Goal: Find specific page/section: Locate item on page

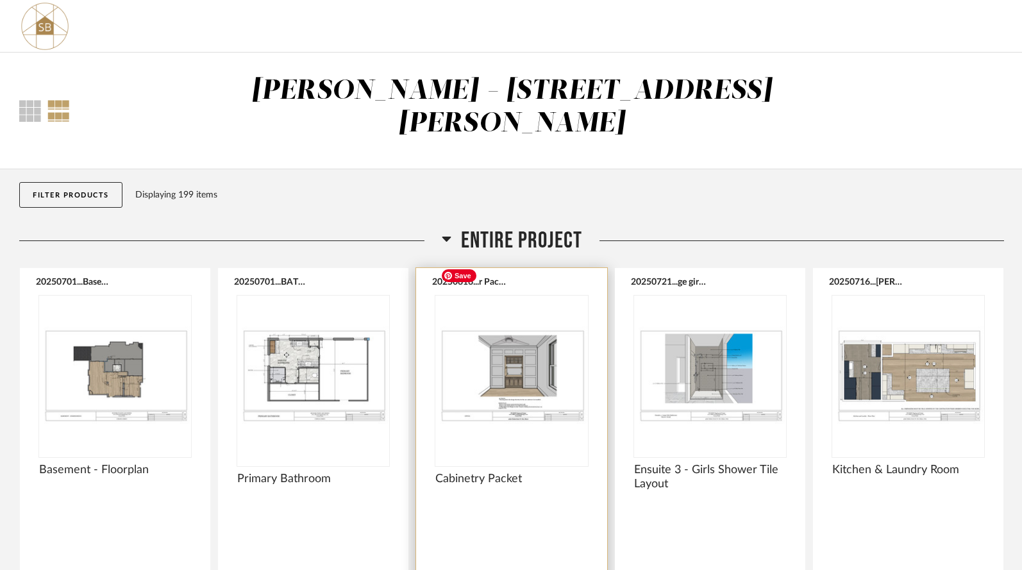
scroll to position [1, 0]
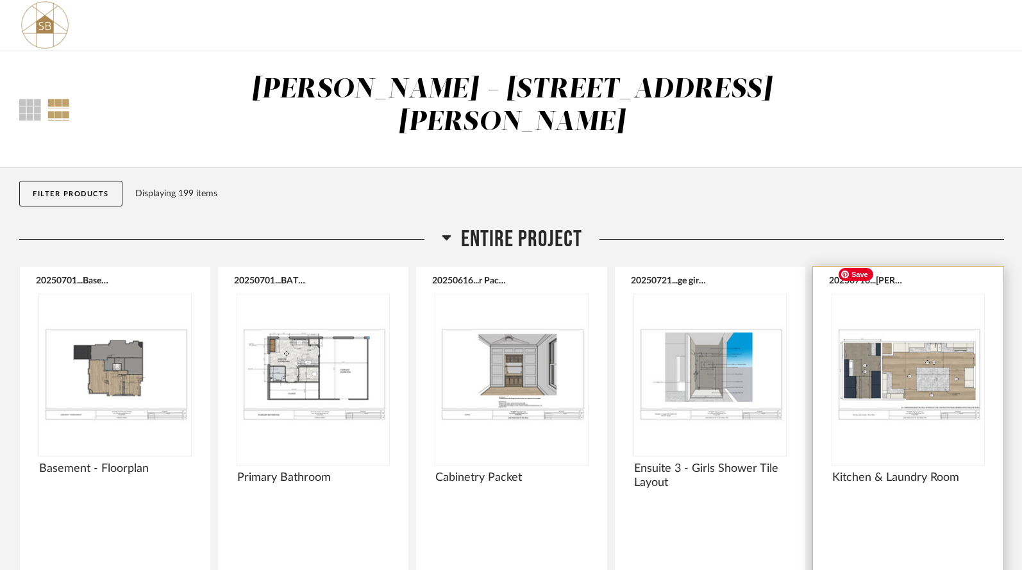
click at [0, 0] on img at bounding box center [0, 0] width 0 height 0
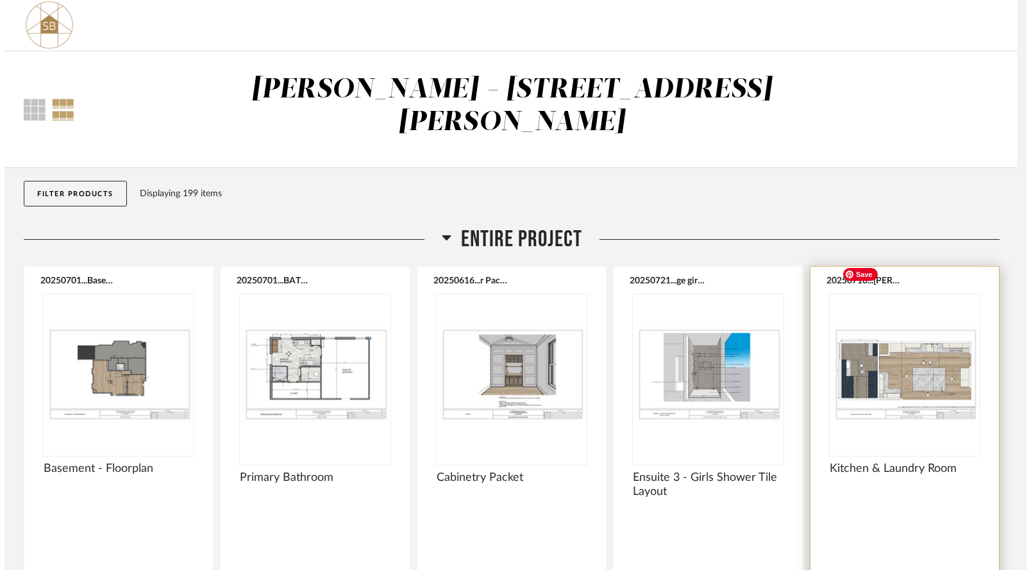
scroll to position [0, 0]
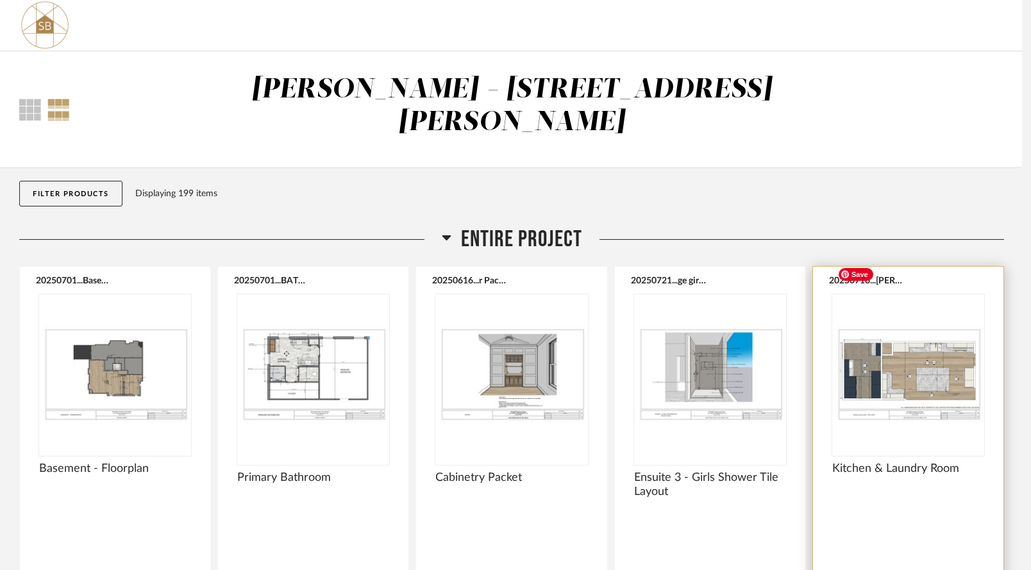
click at [890, 342] on div at bounding box center [515, 285] width 1031 height 570
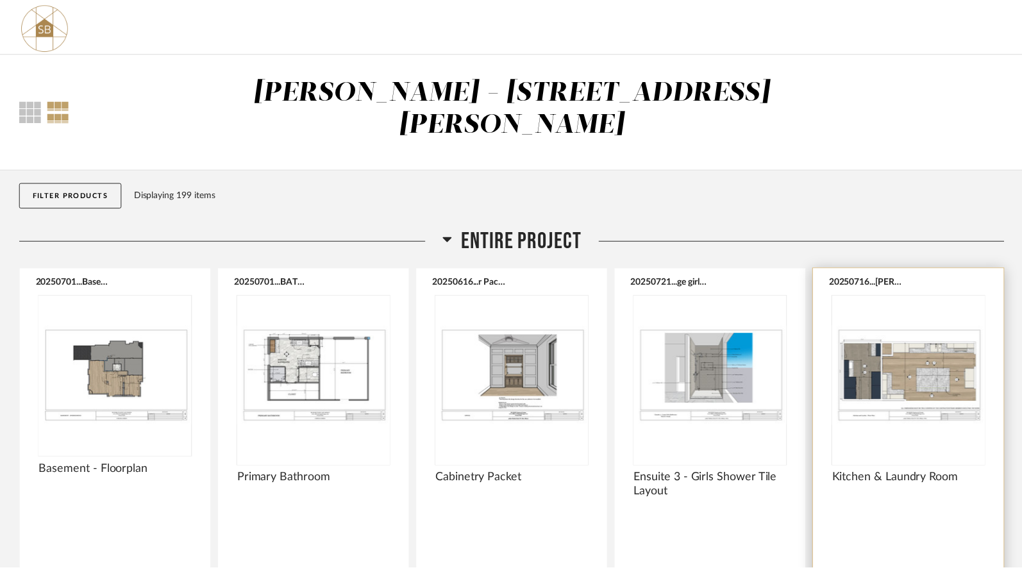
scroll to position [1, 0]
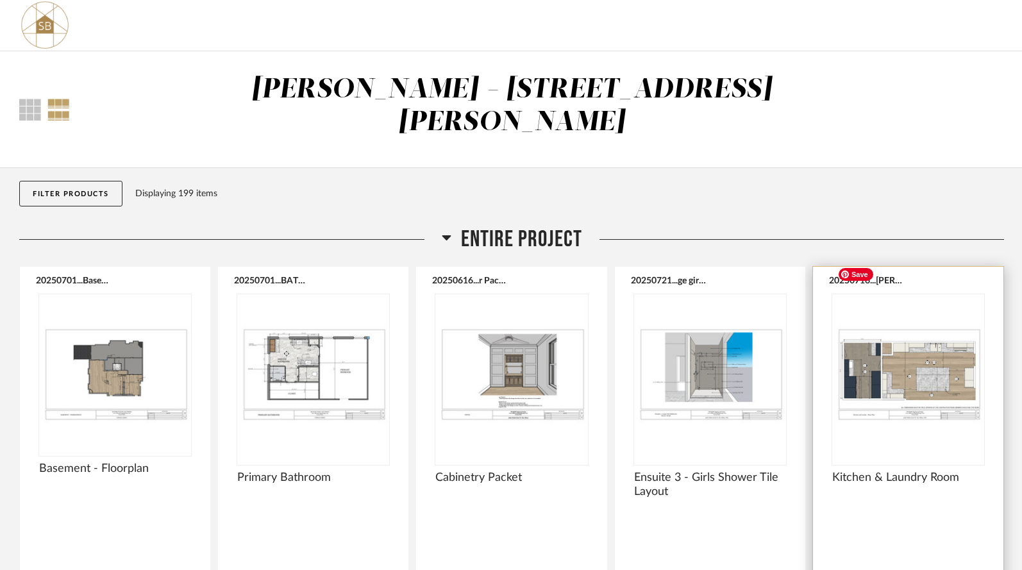
click at [890, 342] on img "0" at bounding box center [908, 374] width 152 height 160
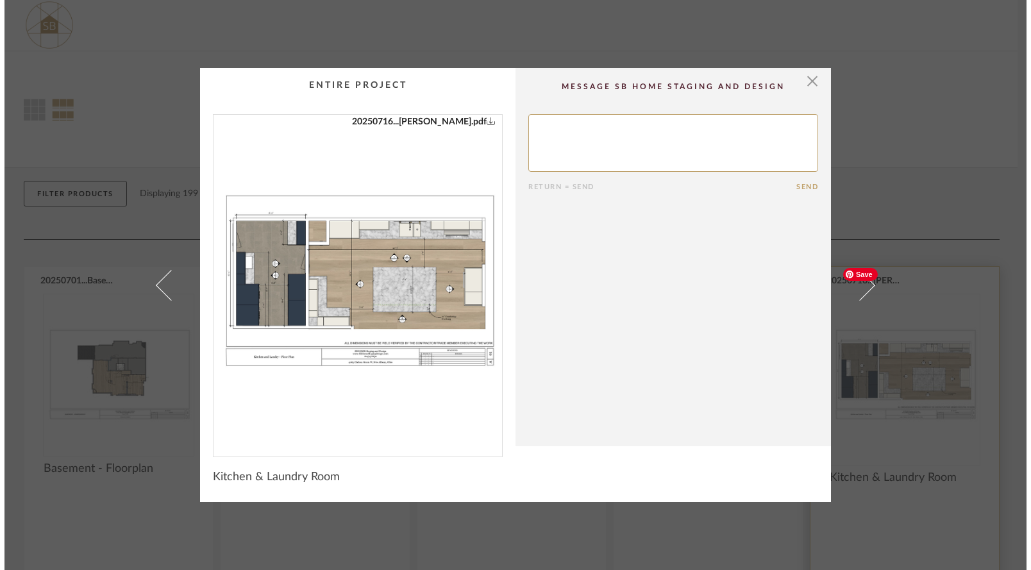
scroll to position [0, 0]
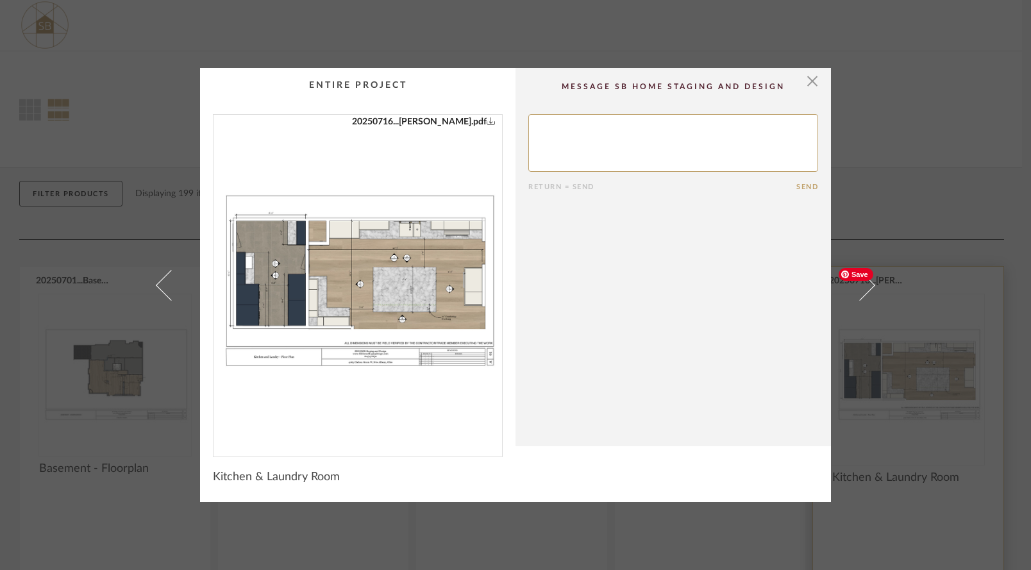
click at [890, 342] on div "× 20250716...ea green.pdf Return = Send Send Kitchen & Laundry Room" at bounding box center [515, 285] width 1031 height 570
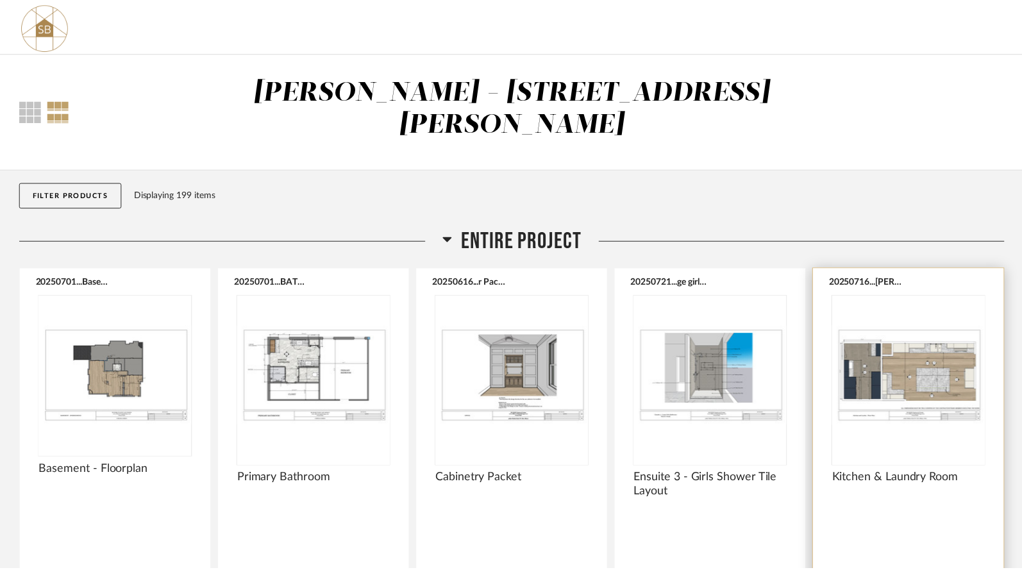
scroll to position [1, 0]
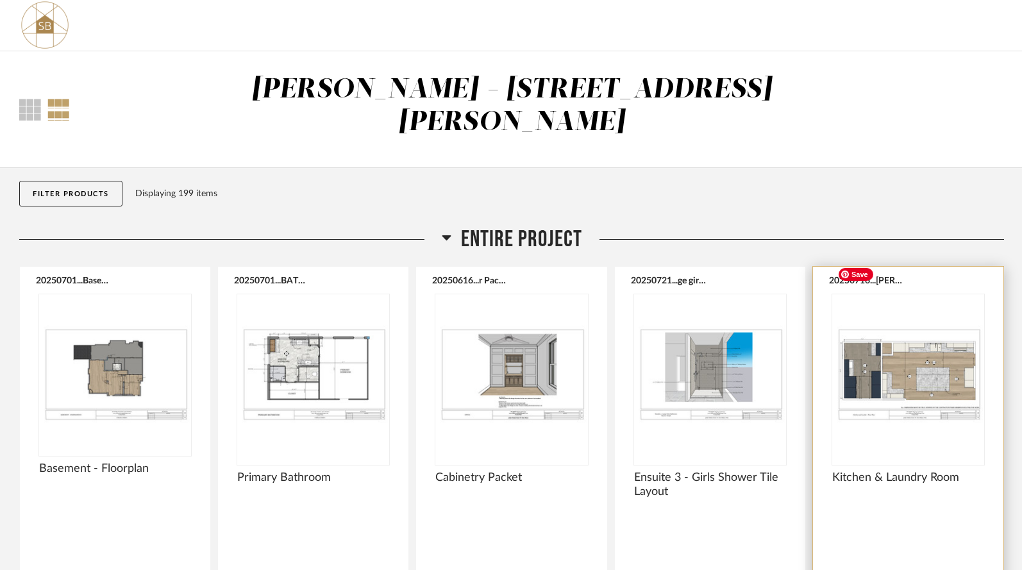
click at [890, 342] on img "0" at bounding box center [908, 374] width 152 height 160
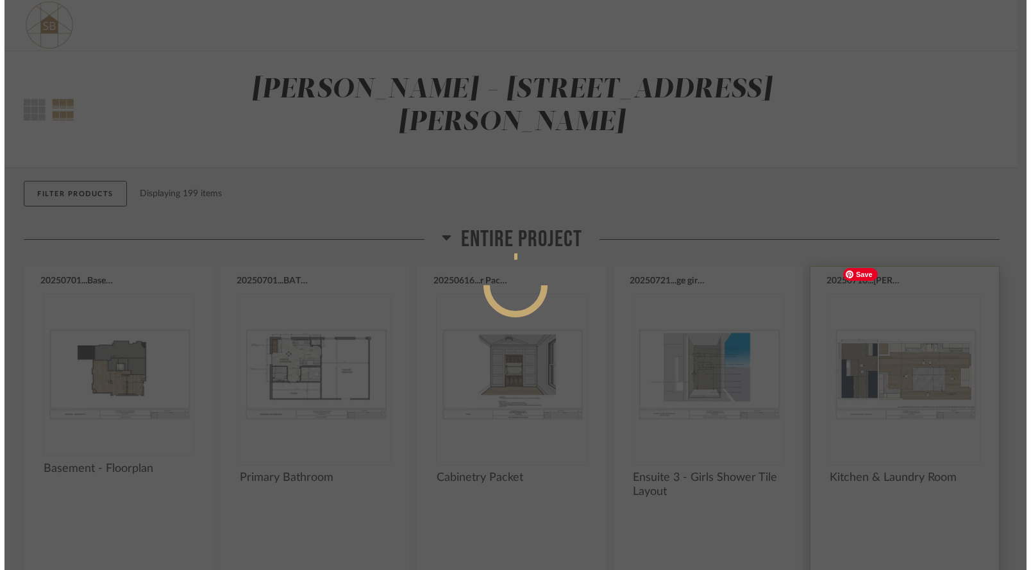
scroll to position [0, 0]
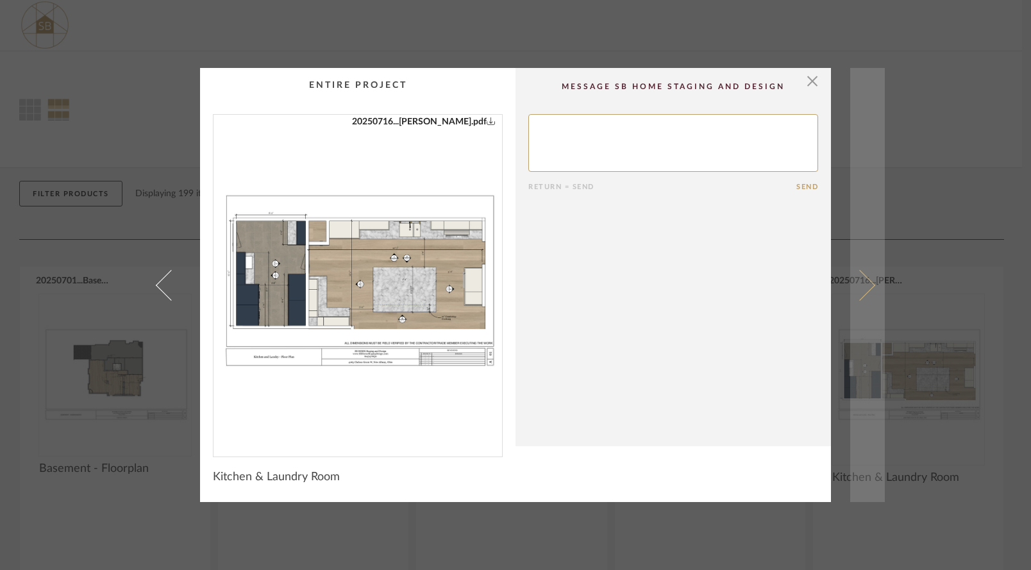
click at [853, 285] on span at bounding box center [859, 284] width 31 height 31
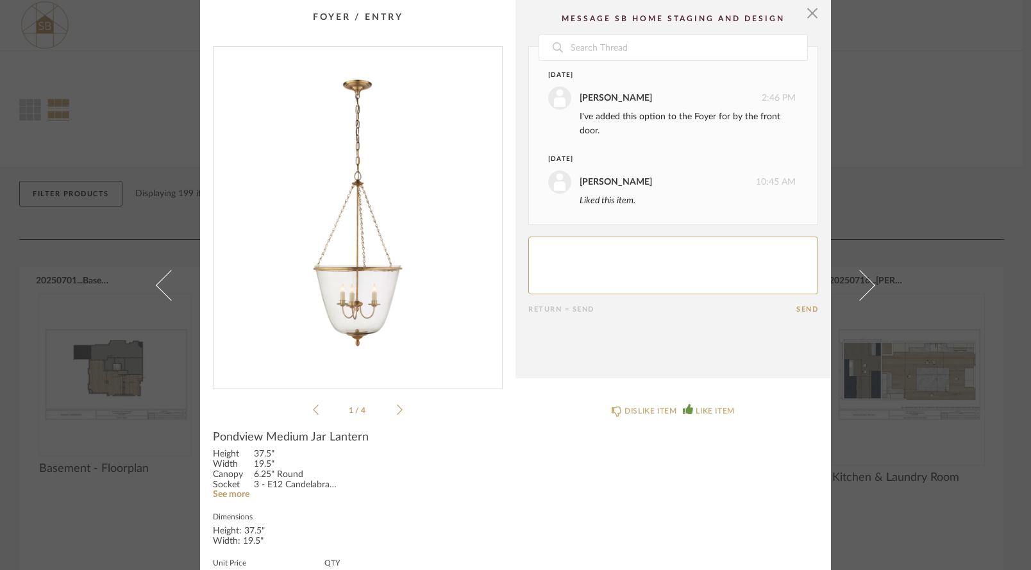
click at [853, 285] on span at bounding box center [859, 284] width 31 height 31
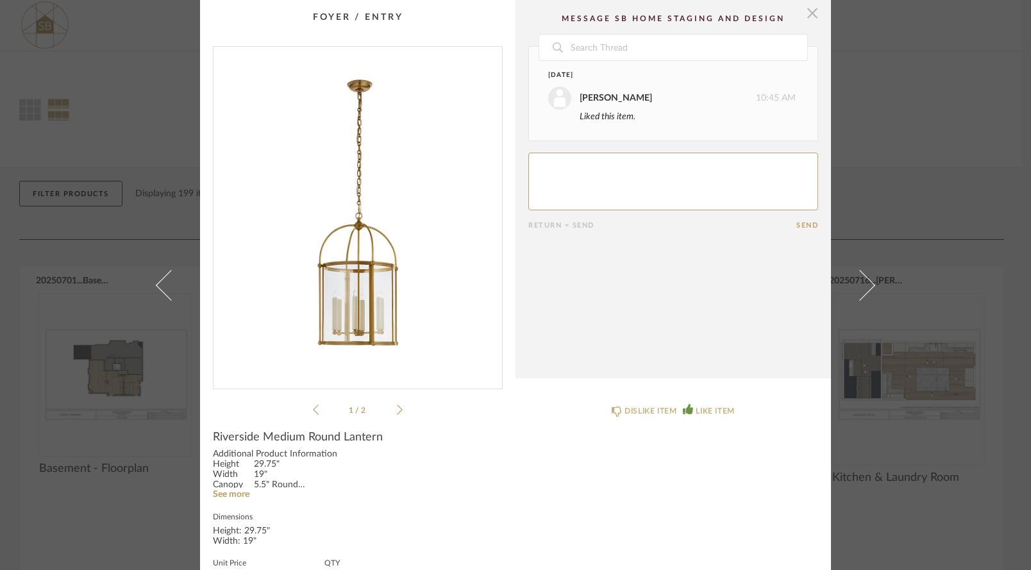
click at [802, 13] on span "button" at bounding box center [812, 13] width 26 height 26
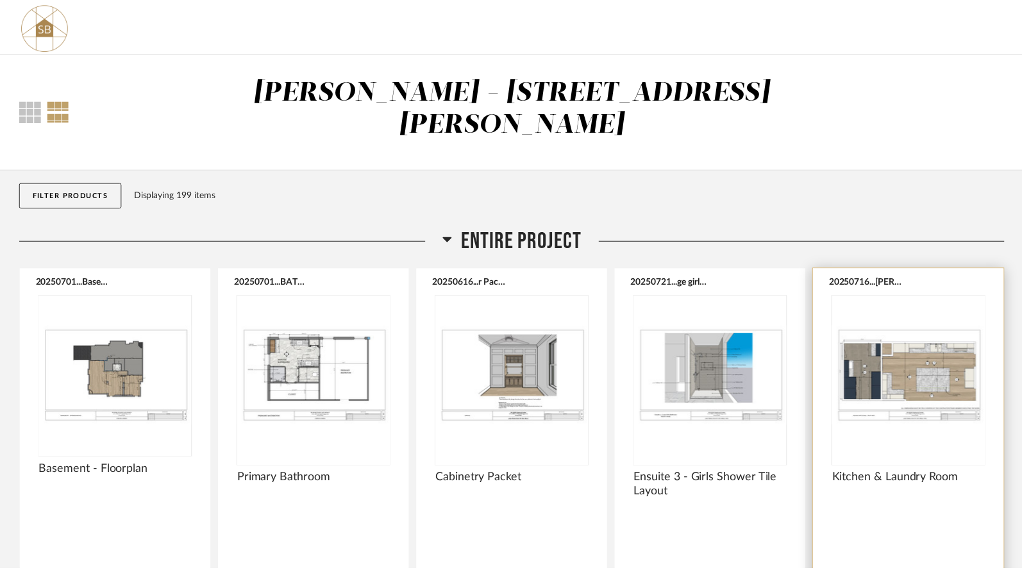
scroll to position [1, 0]
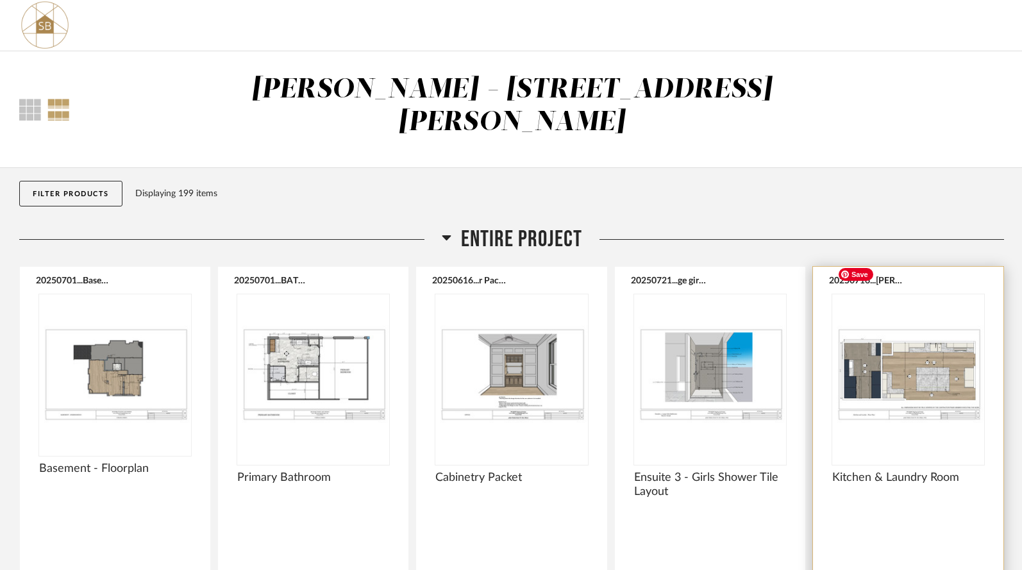
click at [901, 340] on img "0" at bounding box center [908, 374] width 152 height 160
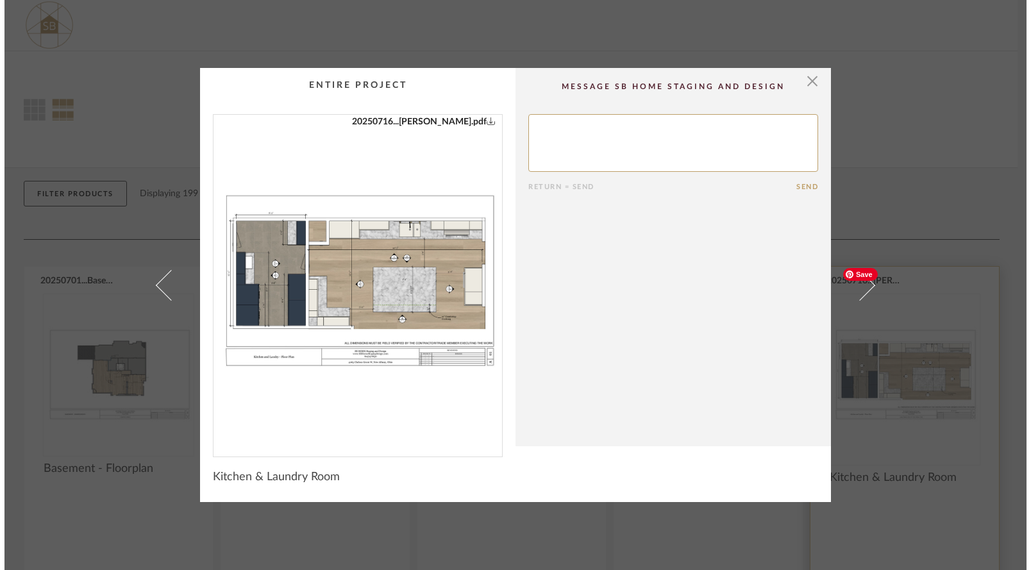
scroll to position [0, 0]
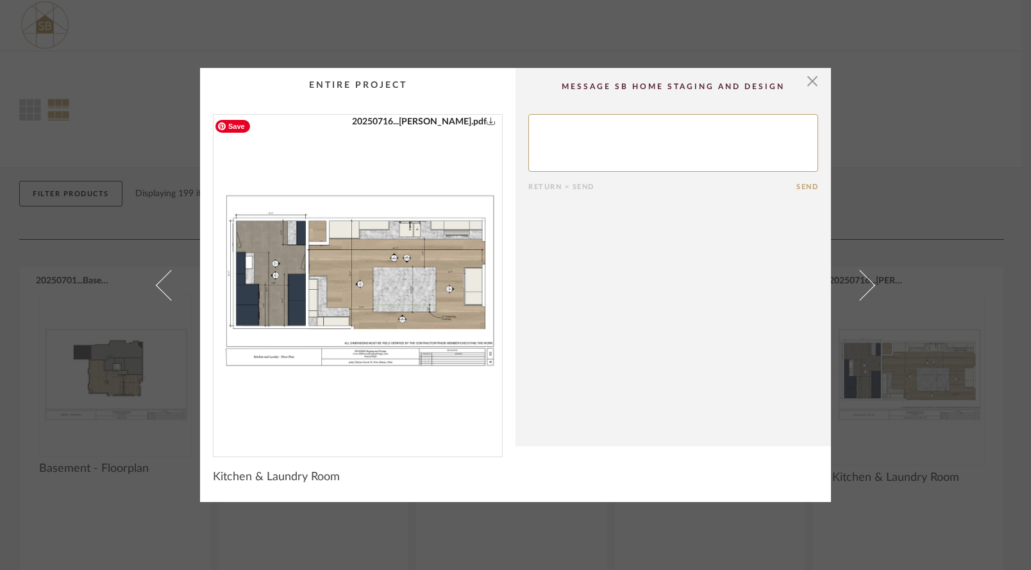
click at [410, 284] on img "0" at bounding box center [357, 280] width 288 height 331
